Goal: Task Accomplishment & Management: Manage account settings

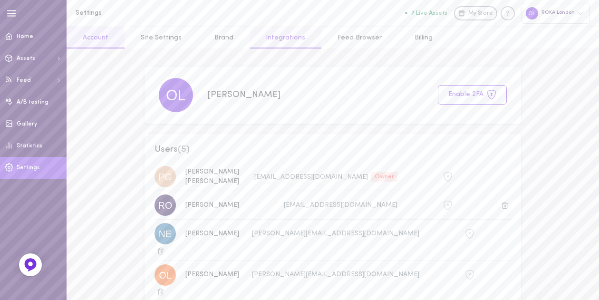
click at [300, 39] on link "Integrations" at bounding box center [286, 37] width 72 height 21
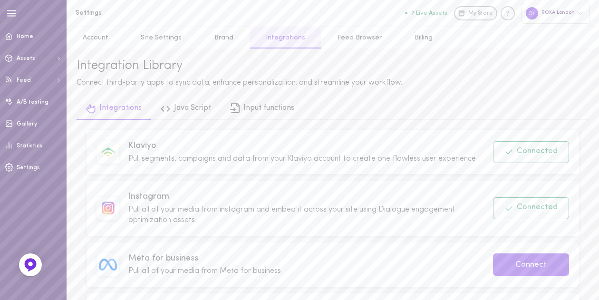
click at [338, 162] on span "Pull segments, campaigns and data from your Klaviyo account to create one flawl…" at bounding box center [302, 159] width 348 height 8
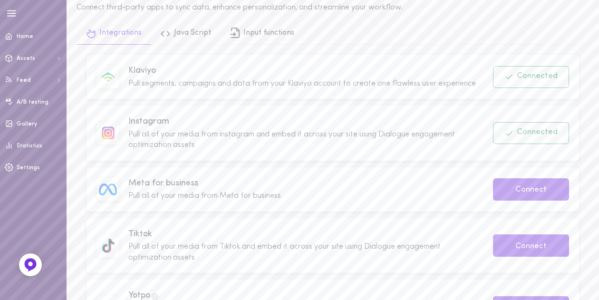
scroll to position [72, 0]
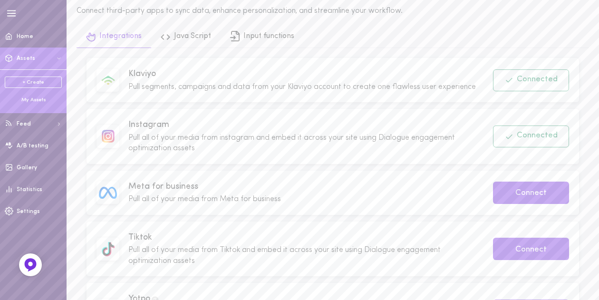
click at [36, 57] on button "Assets" at bounding box center [33, 59] width 67 height 22
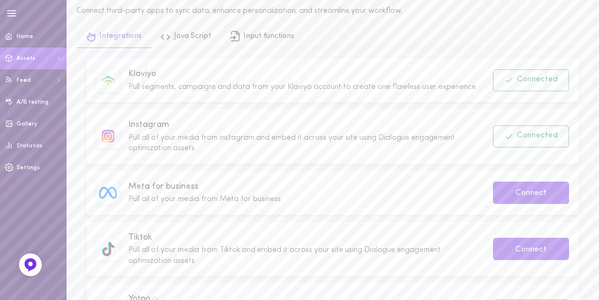
click at [32, 58] on span "Assets" at bounding box center [26, 59] width 19 height 6
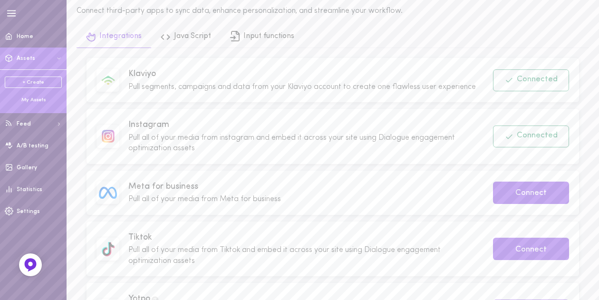
click at [31, 101] on div "My Assets" at bounding box center [33, 101] width 57 height 8
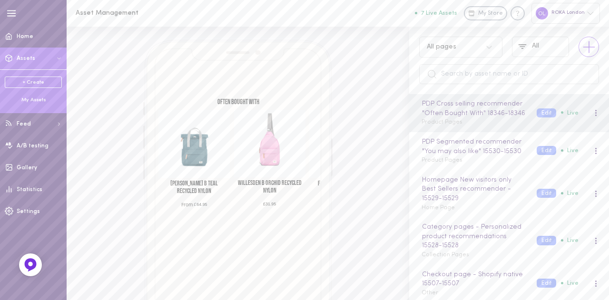
click at [592, 45] on icon at bounding box center [588, 47] width 19 height 19
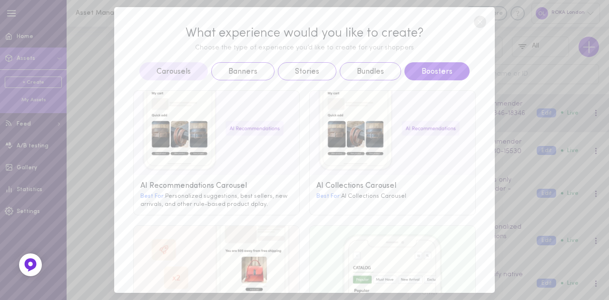
click at [432, 71] on button "Boosters" at bounding box center [436, 71] width 65 height 18
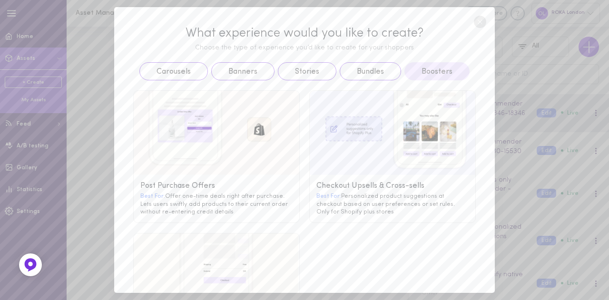
click at [482, 24] on line at bounding box center [480, 22] width 4 height 4
